Goal: Task Accomplishment & Management: Complete application form

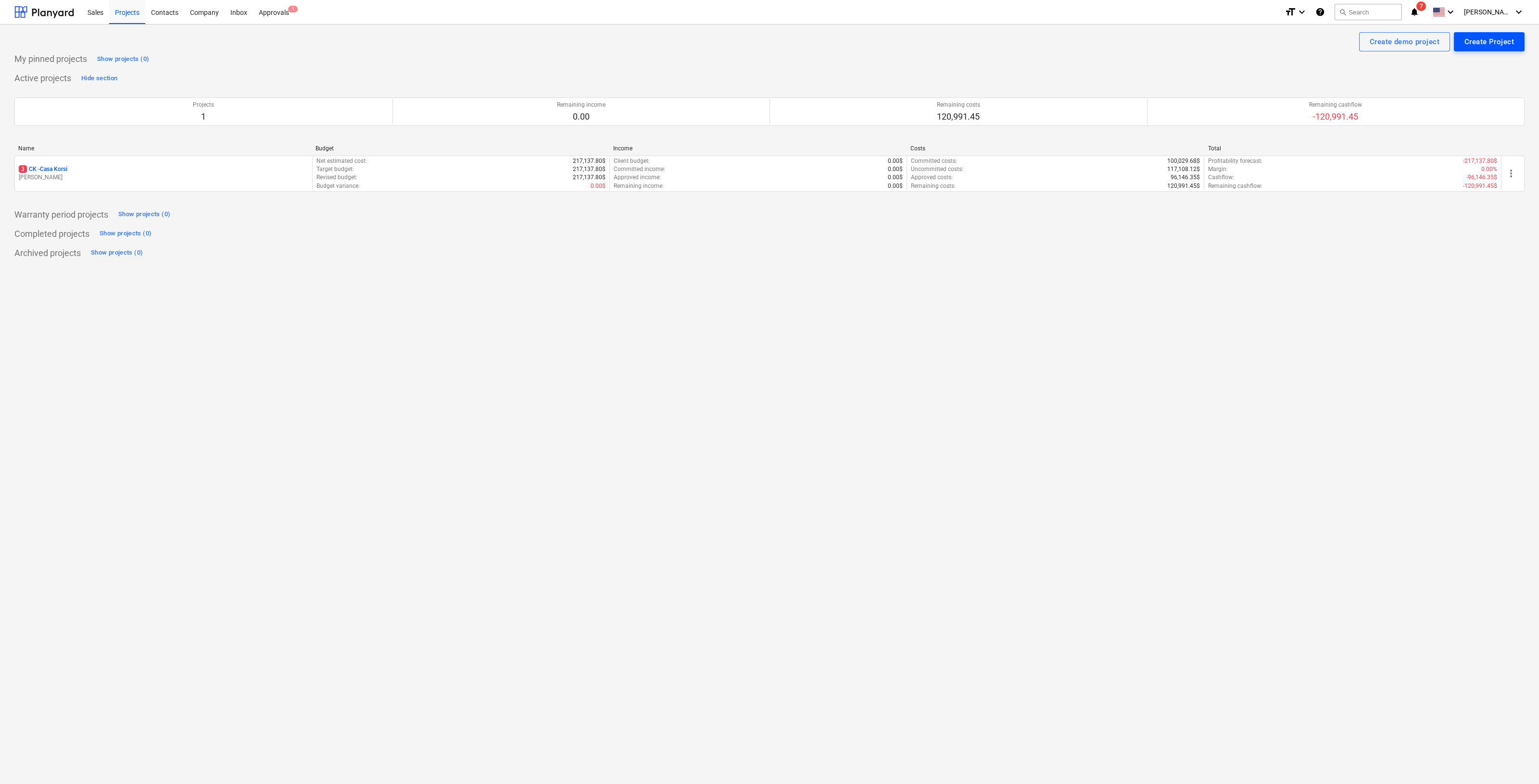
click at [1482, 46] on div "Create Project" at bounding box center [1489, 41] width 50 height 12
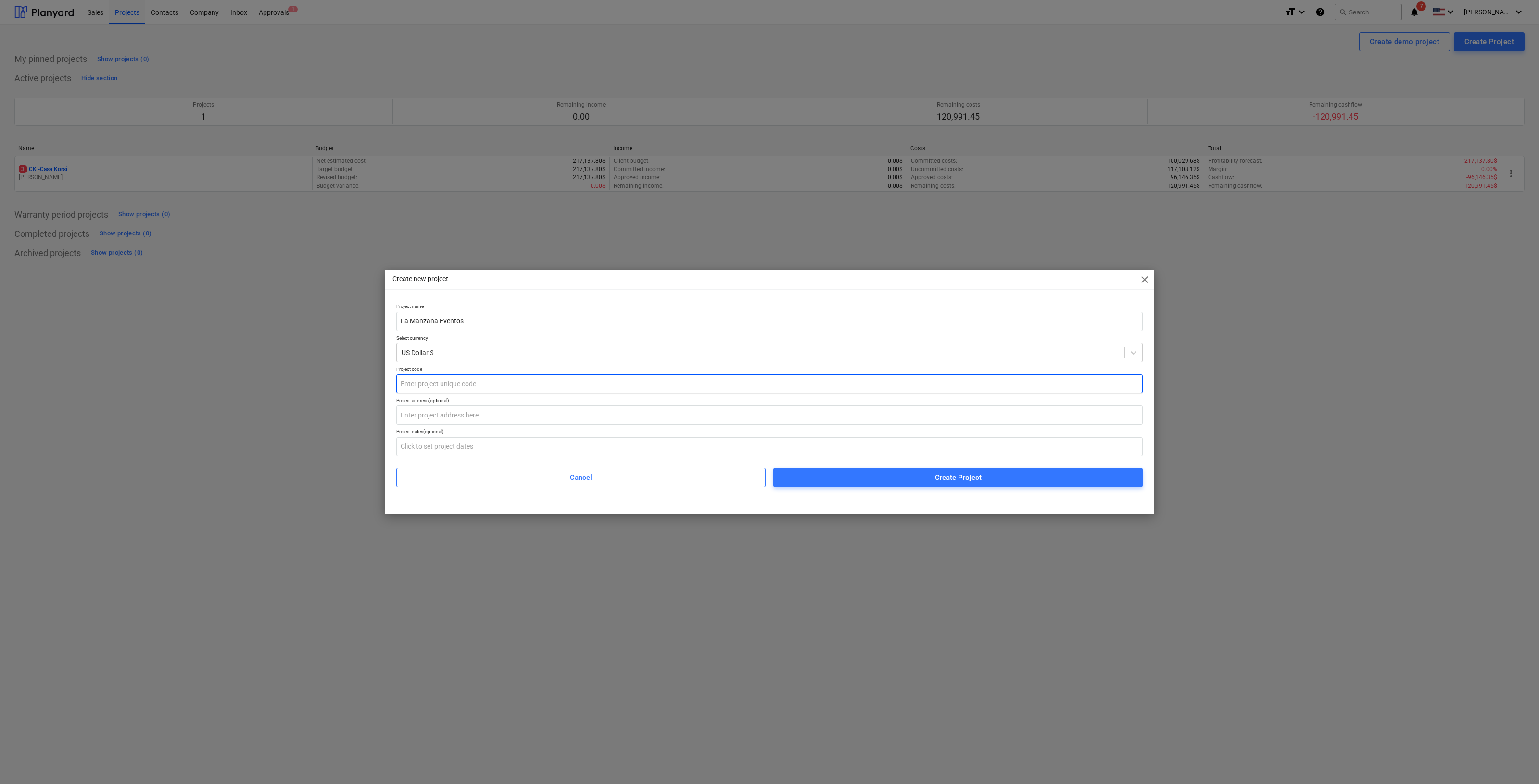
type input "La Manzana Eventos"
click at [472, 378] on input "text" at bounding box center [769, 384] width 746 height 19
type input "LM-E"
click at [956, 474] on div "Create Project" at bounding box center [958, 478] width 47 height 12
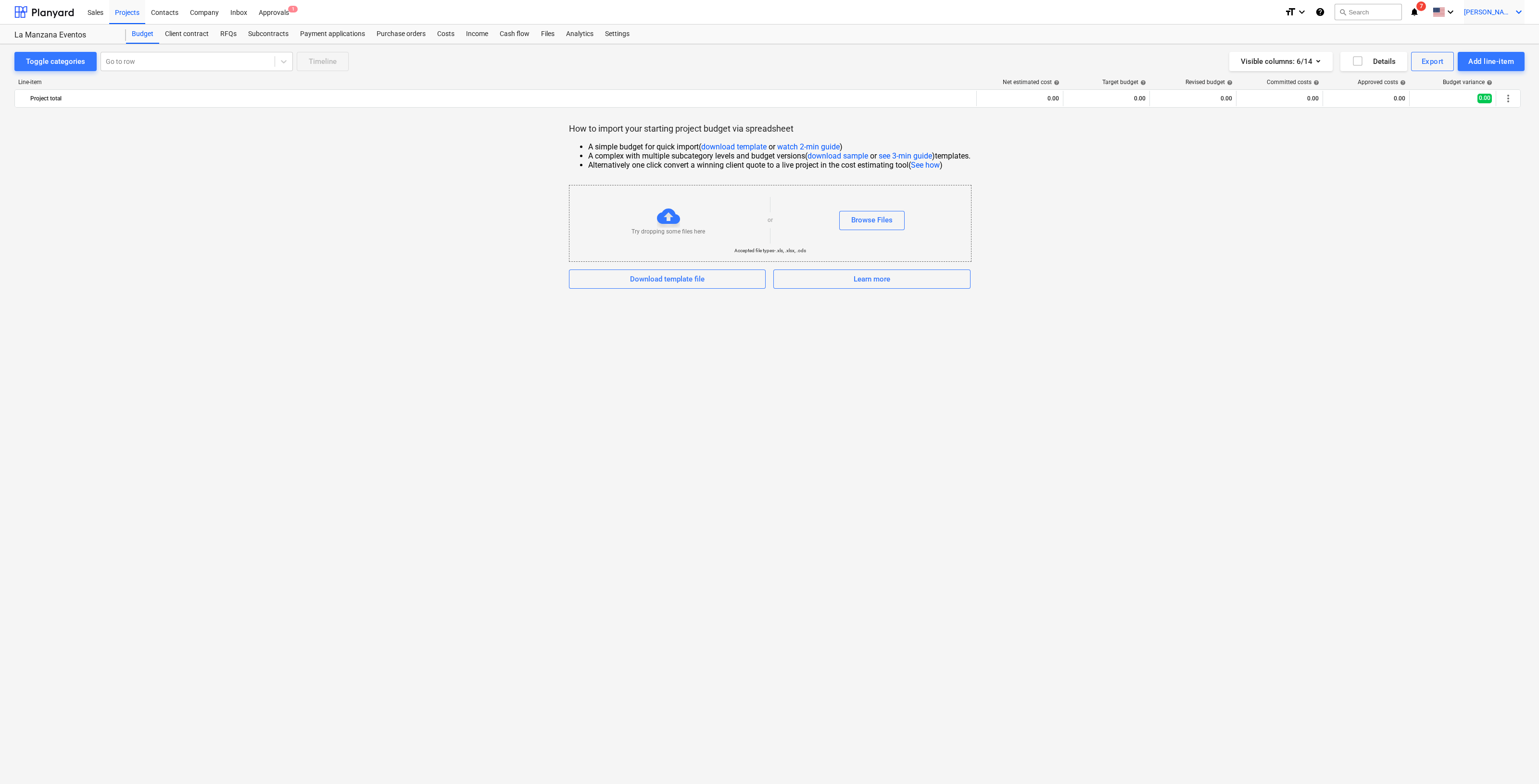
click at [1511, 8] on span "[PERSON_NAME]" at bounding box center [1487, 12] width 48 height 7
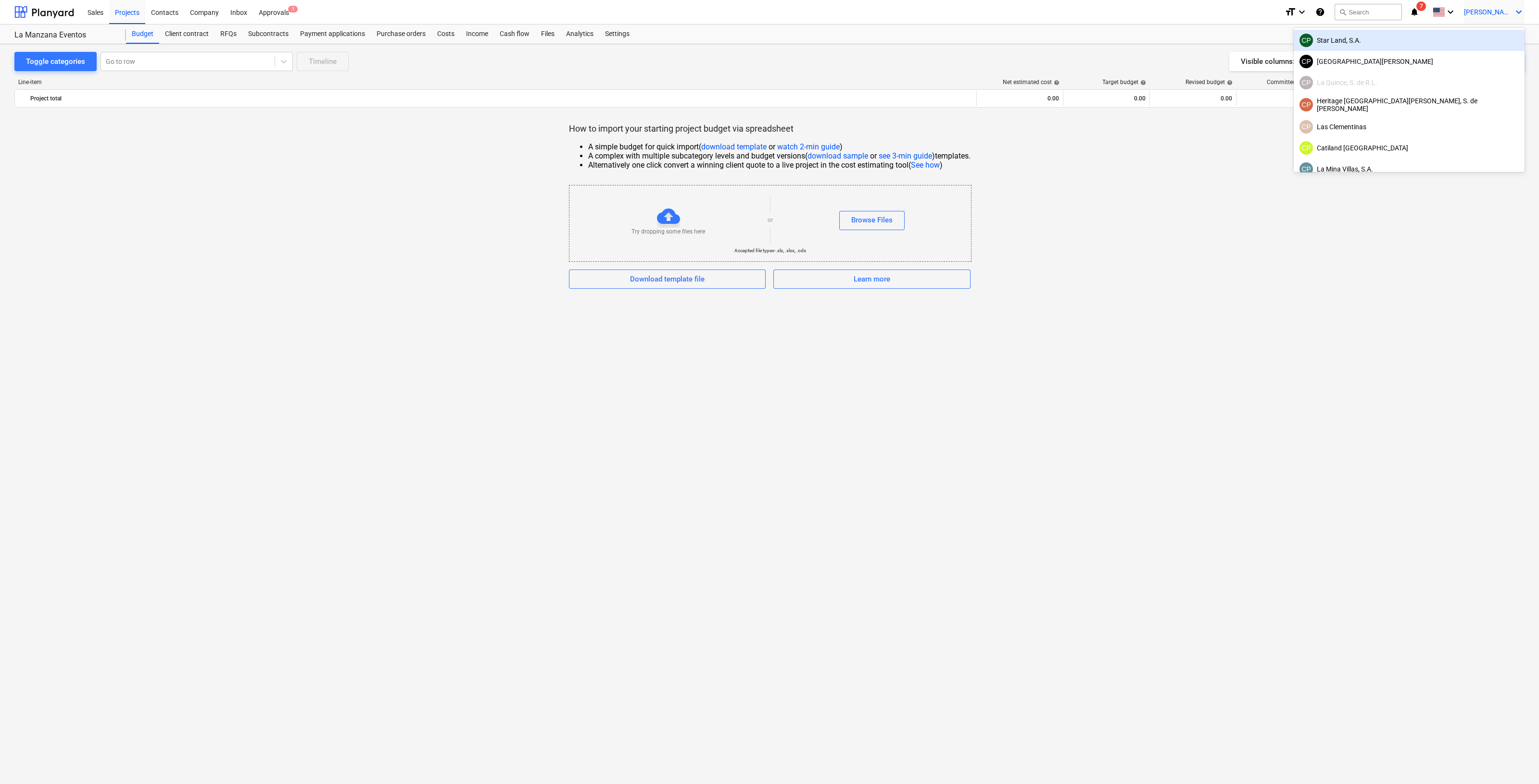
click at [1481, 35] on div "CP Star Land, S.A." at bounding box center [1408, 41] width 220 height 14
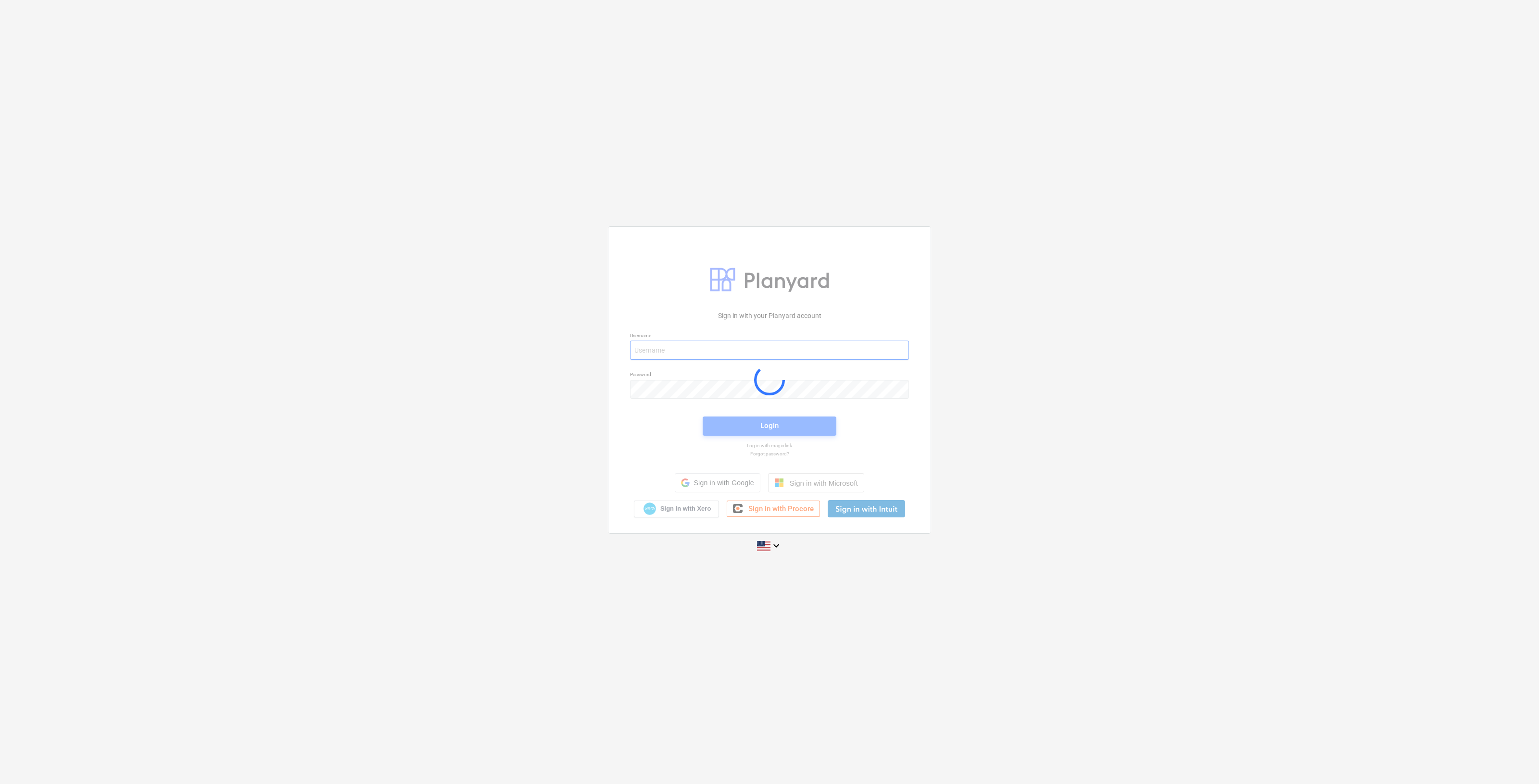
type input "[PERSON_NAME][EMAIL_ADDRESS][DOMAIN_NAME]"
